Goal: Information Seeking & Learning: Learn about a topic

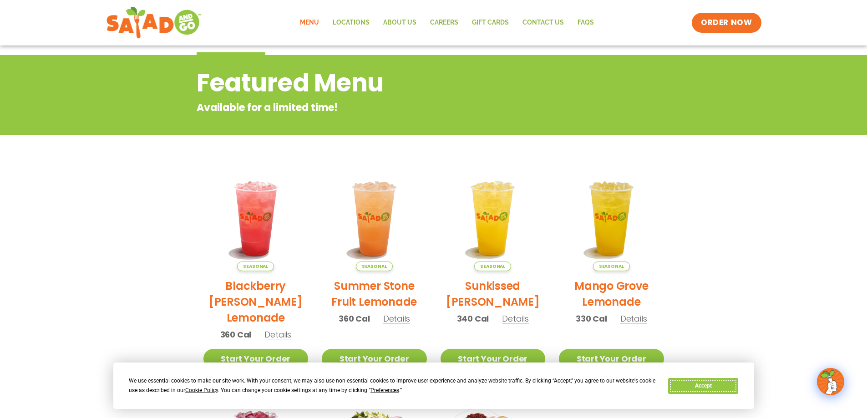
click at [715, 392] on button "Accept" at bounding box center [703, 386] width 70 height 16
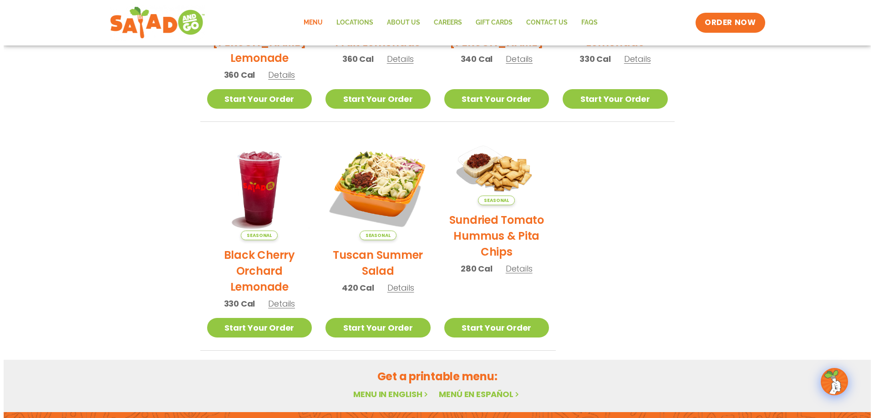
scroll to position [364, 0]
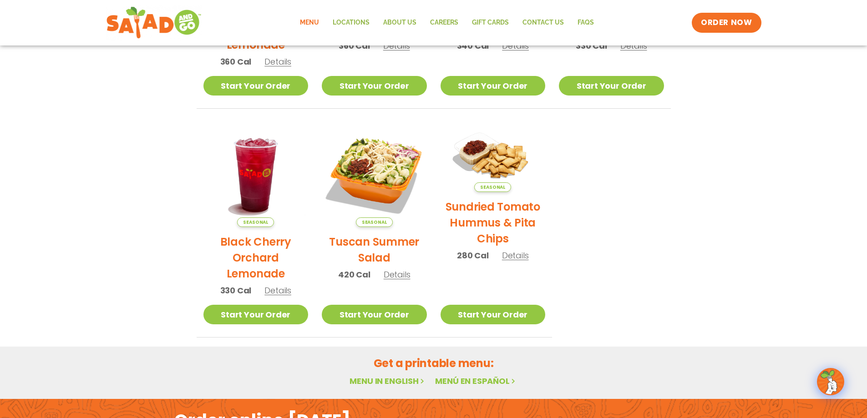
click at [401, 274] on span "Details" at bounding box center [397, 274] width 27 height 11
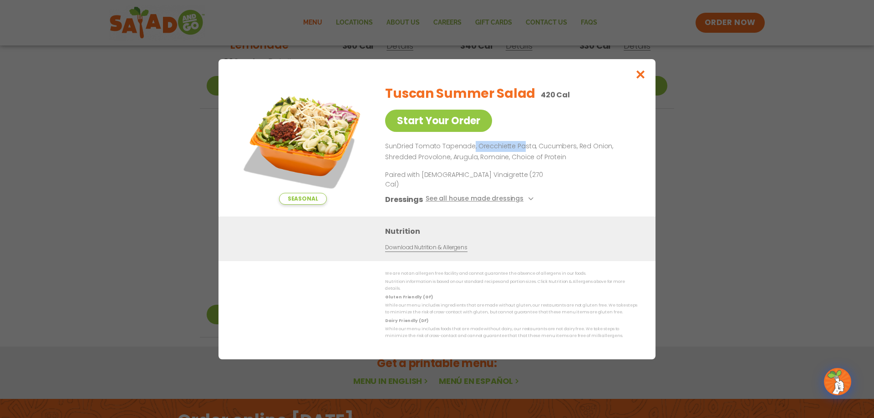
drag, startPoint x: 472, startPoint y: 154, endPoint x: 525, endPoint y: 186, distance: 61.3
click at [522, 158] on p "SunDried Tomato Tapenade, Orecchiette Pasta, Cucumbers, Red Onion, Shredded Pro…" at bounding box center [509, 152] width 248 height 22
click at [559, 225] on h3 "Nutrition" at bounding box center [513, 230] width 257 height 11
click at [640, 88] on button "Close modal" at bounding box center [641, 74] width 30 height 30
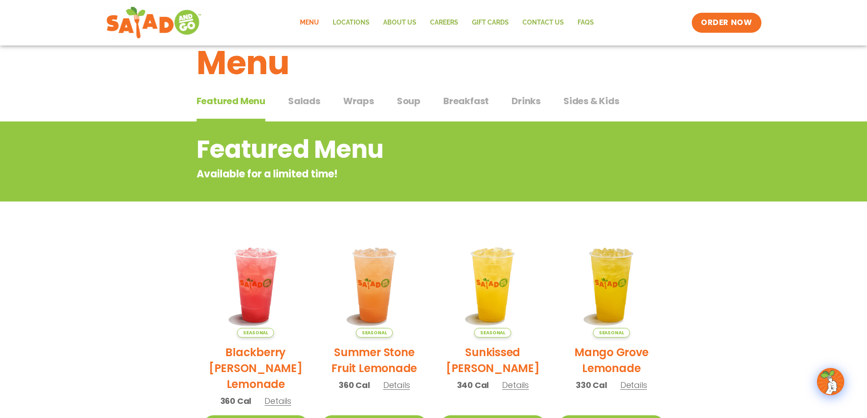
scroll to position [0, 0]
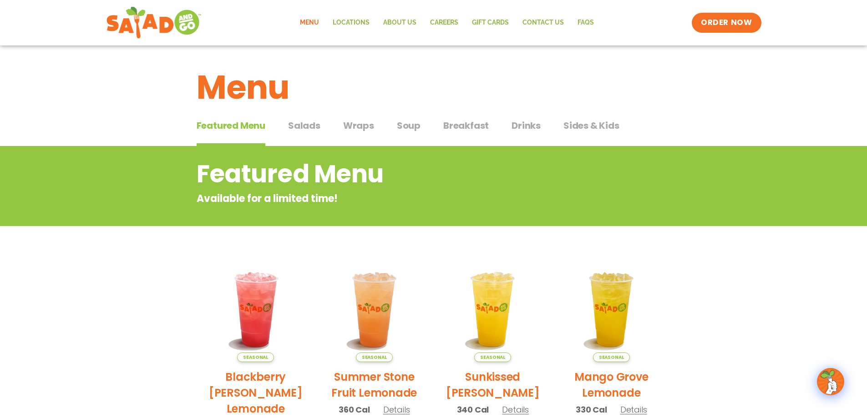
click at [296, 131] on span "Salads" at bounding box center [304, 126] width 32 height 14
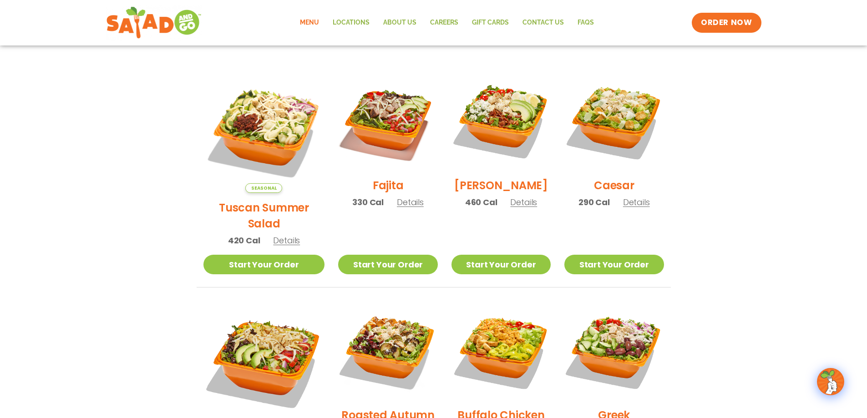
scroll to position [182, 0]
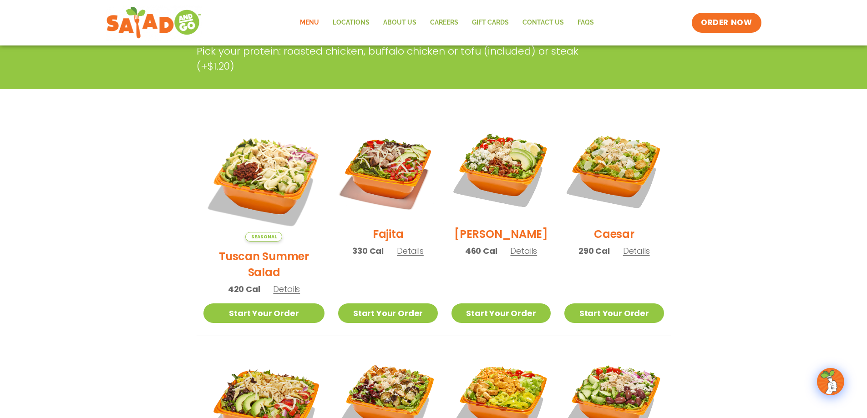
click at [632, 255] on span "Details" at bounding box center [636, 250] width 27 height 11
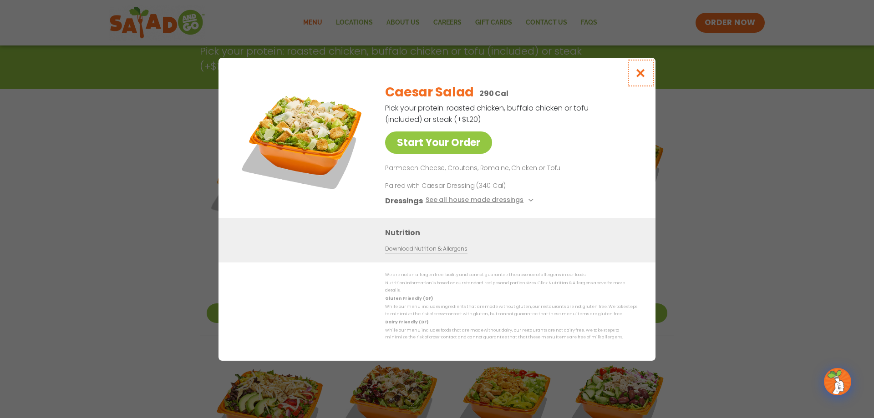
click at [646, 75] on button "Close modal" at bounding box center [641, 73] width 30 height 30
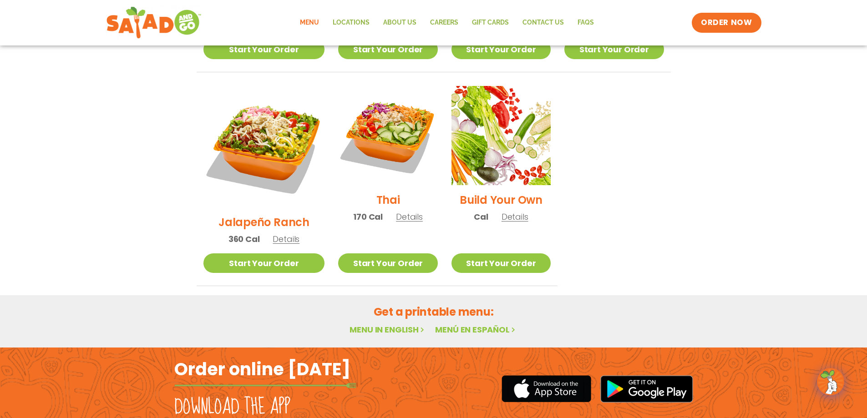
scroll to position [679, 0]
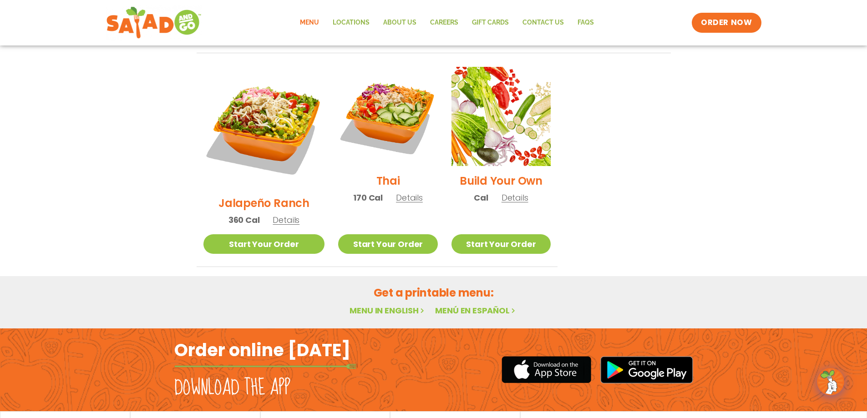
click at [316, 23] on link "Menu" at bounding box center [309, 22] width 33 height 21
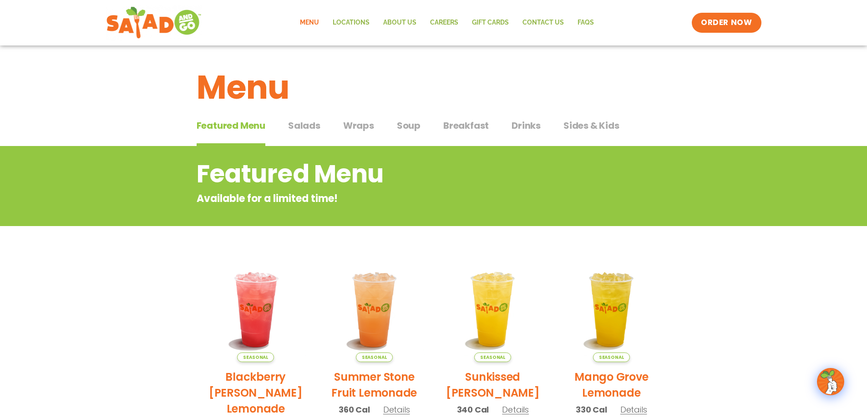
click at [400, 121] on span "Soup" at bounding box center [409, 126] width 24 height 14
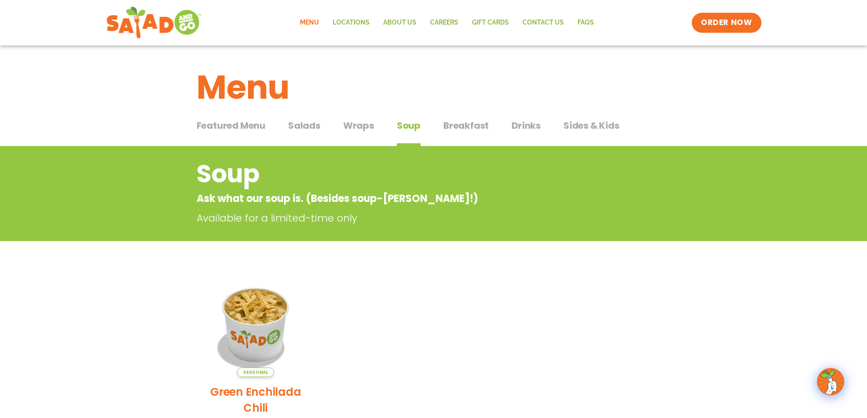
click at [487, 126] on div "Featured Menu Featured Menu Salads Salads Wraps Wraps Soup Soup Breakfast Break…" at bounding box center [434, 131] width 474 height 31
click at [480, 126] on span "Breakfast" at bounding box center [466, 126] width 46 height 14
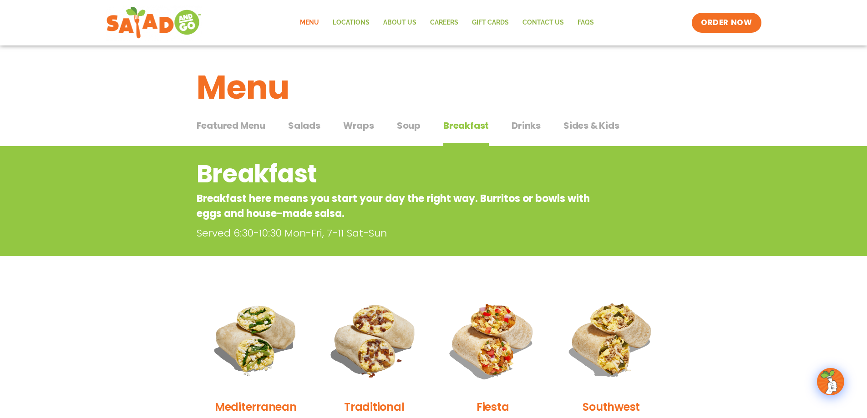
click at [312, 130] on span "Salads" at bounding box center [304, 126] width 32 height 14
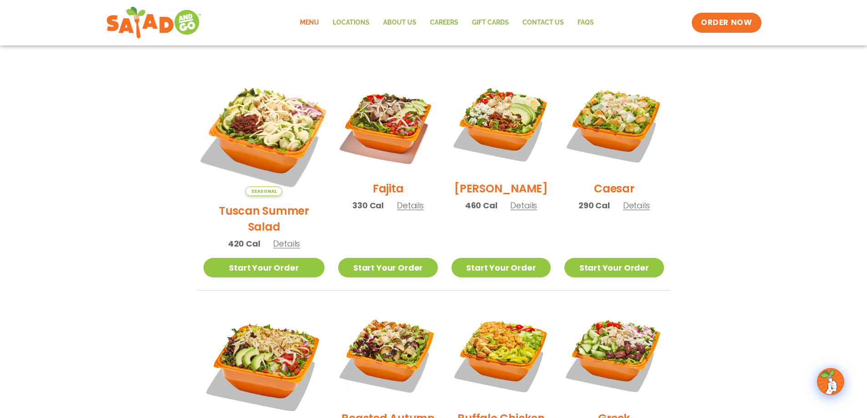
scroll to position [228, 0]
